Goal: Book appointment/travel/reservation

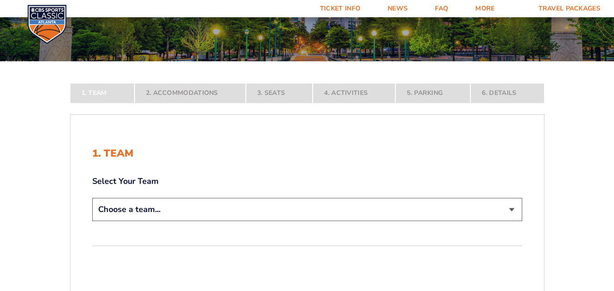
scroll to position [98, 0]
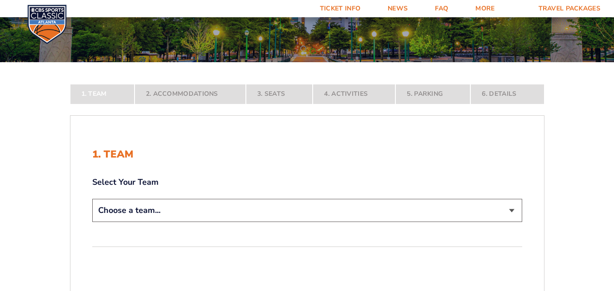
click at [461, 209] on select "Choose a team... [US_STATE] Wildcats [US_STATE] State Buckeyes [US_STATE] Tar H…" at bounding box center [307, 210] width 430 height 23
select select "20108"
click at [92, 222] on select "Choose a team... [US_STATE] Wildcats [US_STATE] State Buckeyes [US_STATE] Tar H…" at bounding box center [307, 210] width 430 height 23
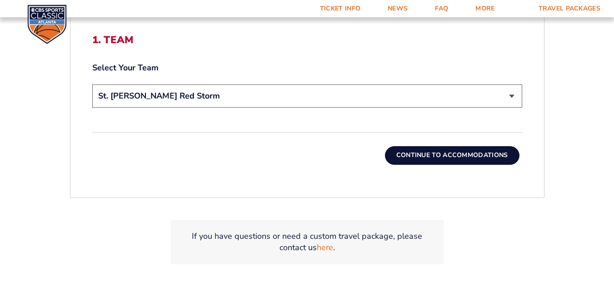
scroll to position [288, 0]
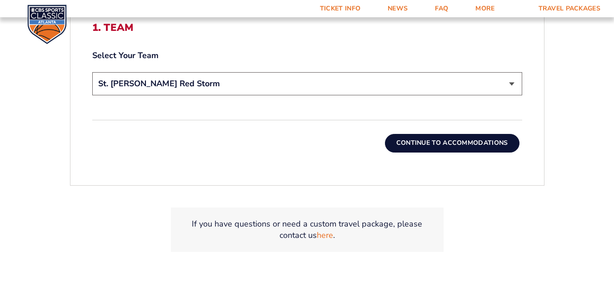
click at [465, 133] on div "Continue To Accommodations" at bounding box center [307, 136] width 430 height 32
click at [467, 140] on button "Continue To Accommodations" at bounding box center [452, 143] width 134 height 18
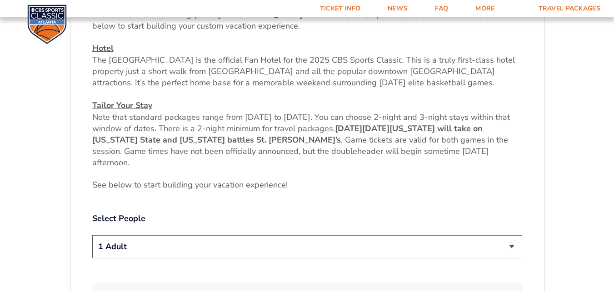
scroll to position [322, 0]
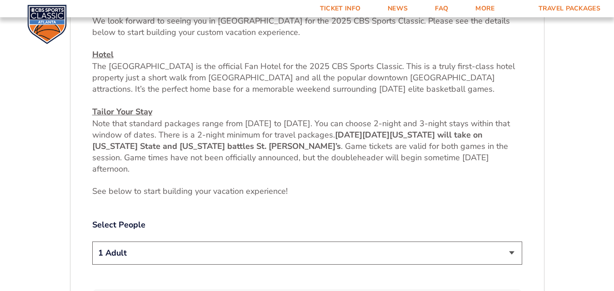
click at [366, 248] on select "1 Adult 2 Adults 3 Adults 4 Adults 2 Adults + 1 Child 2 Adults + 2 Children 2 A…" at bounding box center [307, 253] width 430 height 23
select select "2 Adults"
click at [92, 242] on select "1 Adult 2 Adults 3 Adults 4 Adults 2 Adults + 1 Child 2 Adults + 2 Children 2 A…" at bounding box center [307, 253] width 430 height 23
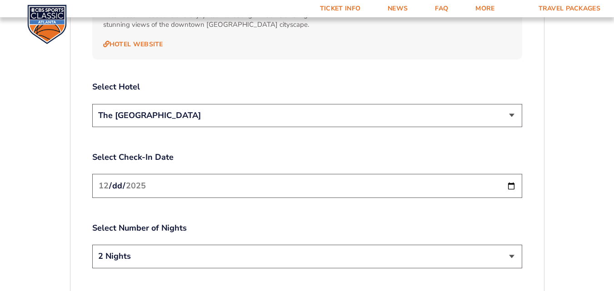
scroll to position [1025, 0]
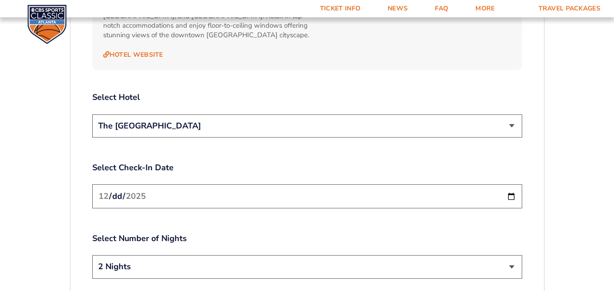
click at [481, 104] on div "Select Hotel The [GEOGRAPHIC_DATA]" at bounding box center [307, 116] width 430 height 48
click at [482, 118] on select "The [GEOGRAPHIC_DATA]" at bounding box center [307, 125] width 430 height 23
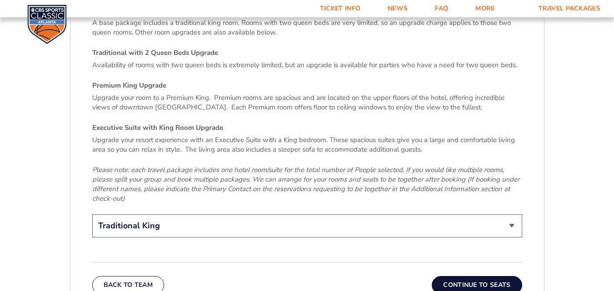
scroll to position [1359, 0]
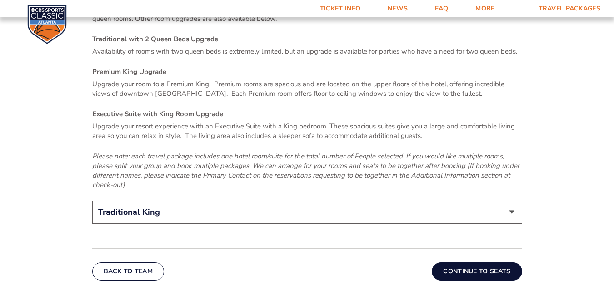
click at [504, 202] on select "Traditional King Traditional with 2 Queen Beds Upgrade (+$45 per night) Premium…" at bounding box center [307, 212] width 430 height 23
click at [490, 263] on button "Continue To Seats" at bounding box center [477, 272] width 90 height 18
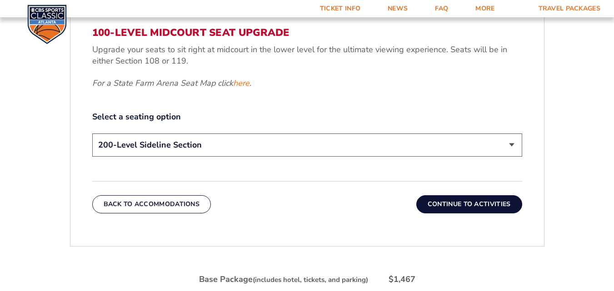
scroll to position [427, 0]
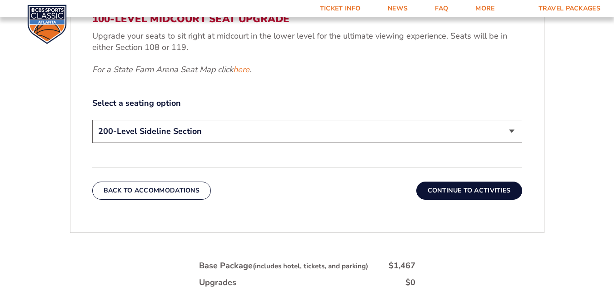
click at [415, 132] on select "200-Level Sideline Section 100-Level Corner Seat Upgrade (+$120 per person) 100…" at bounding box center [307, 131] width 430 height 23
select select "100-Level Corner Seat Upgrade"
click at [92, 120] on select "200-Level Sideline Section 100-Level Corner Seat Upgrade (+$120 per person) 100…" at bounding box center [307, 131] width 430 height 23
click at [491, 195] on button "Continue To Activities" at bounding box center [469, 191] width 106 height 18
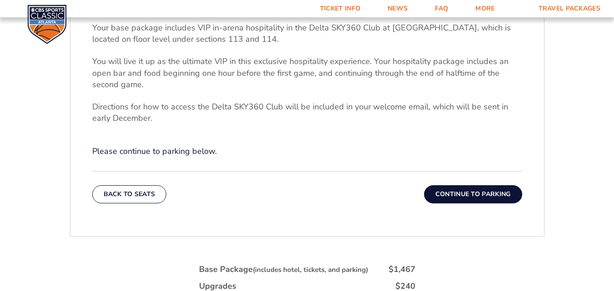
scroll to position [314, 0]
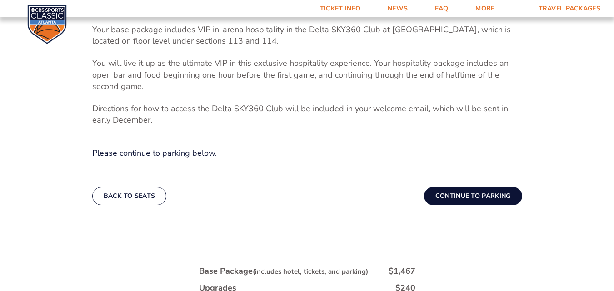
click at [475, 203] on button "Continue To Parking" at bounding box center [473, 196] width 98 height 18
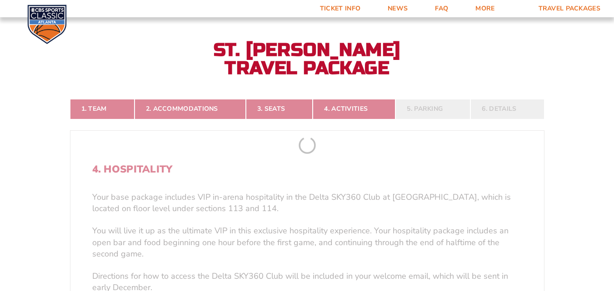
scroll to position [137, 0]
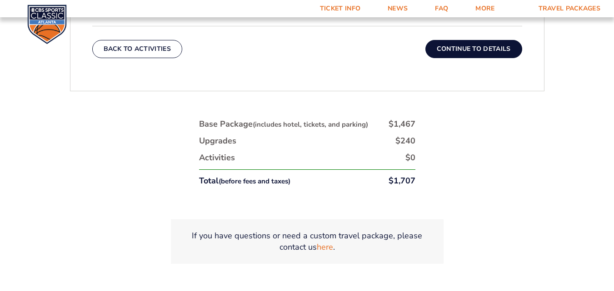
click at [496, 54] on button "Continue To Details" at bounding box center [473, 49] width 97 height 18
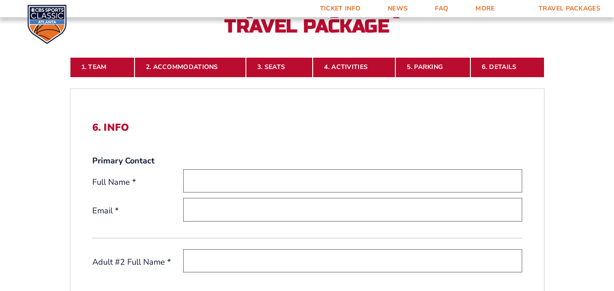
scroll to position [178, 0]
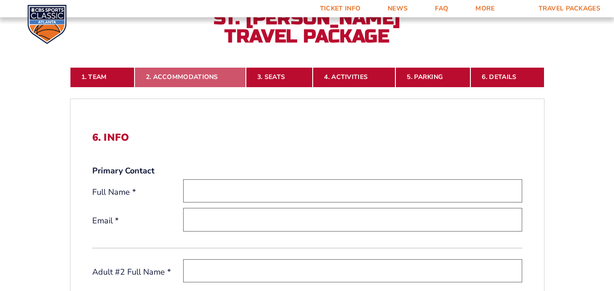
click at [191, 80] on link "2. Accommodations" at bounding box center [189, 77] width 111 height 20
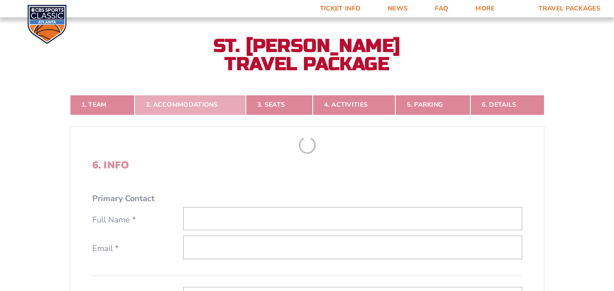
scroll to position [137, 0]
